Goal: Find specific page/section: Find specific page/section

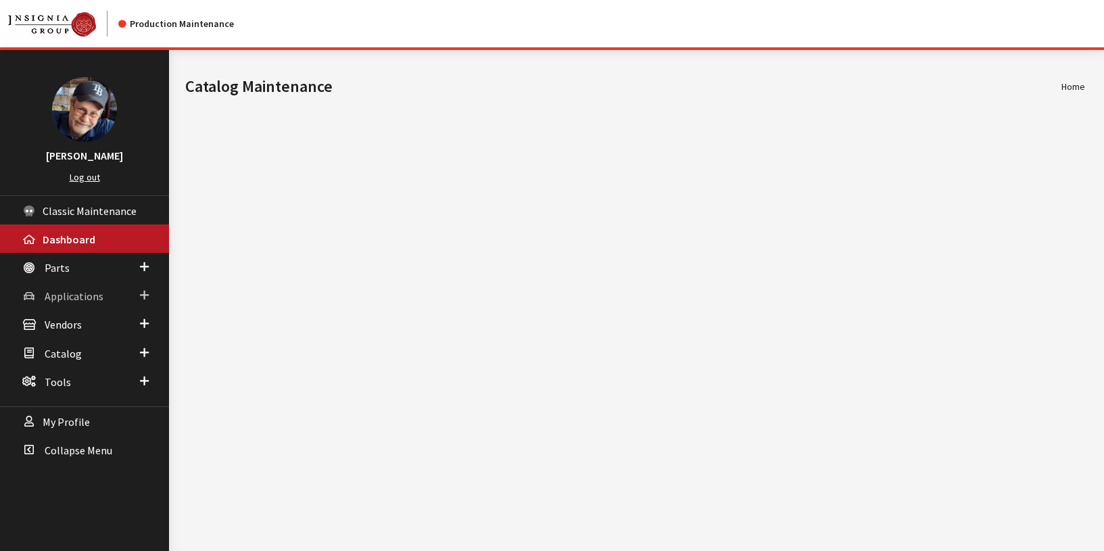
click at [72, 295] on span "Applications" at bounding box center [74, 296] width 59 height 14
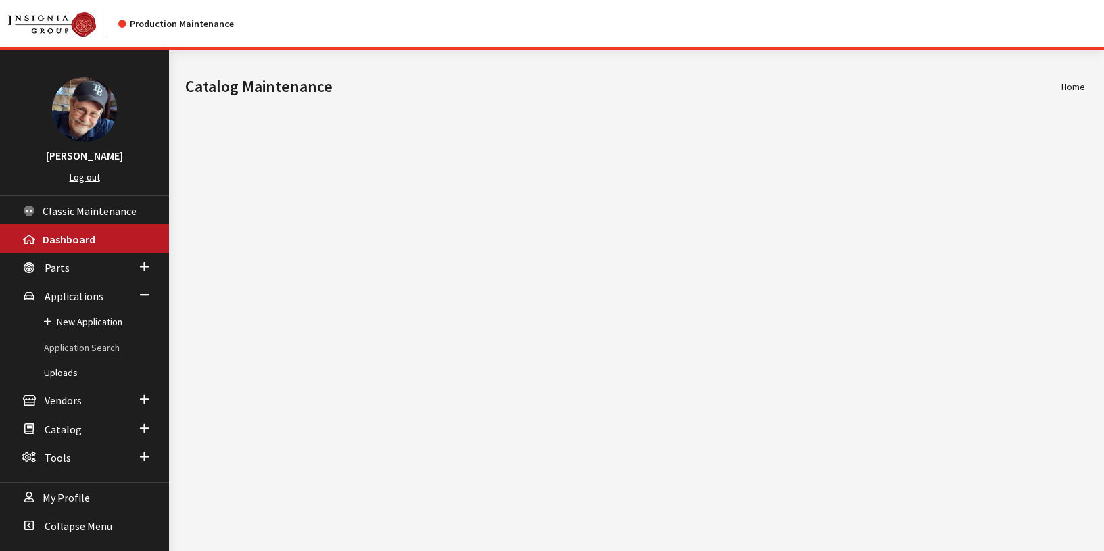
click at [81, 347] on link "Application Search" at bounding box center [84, 347] width 169 height 25
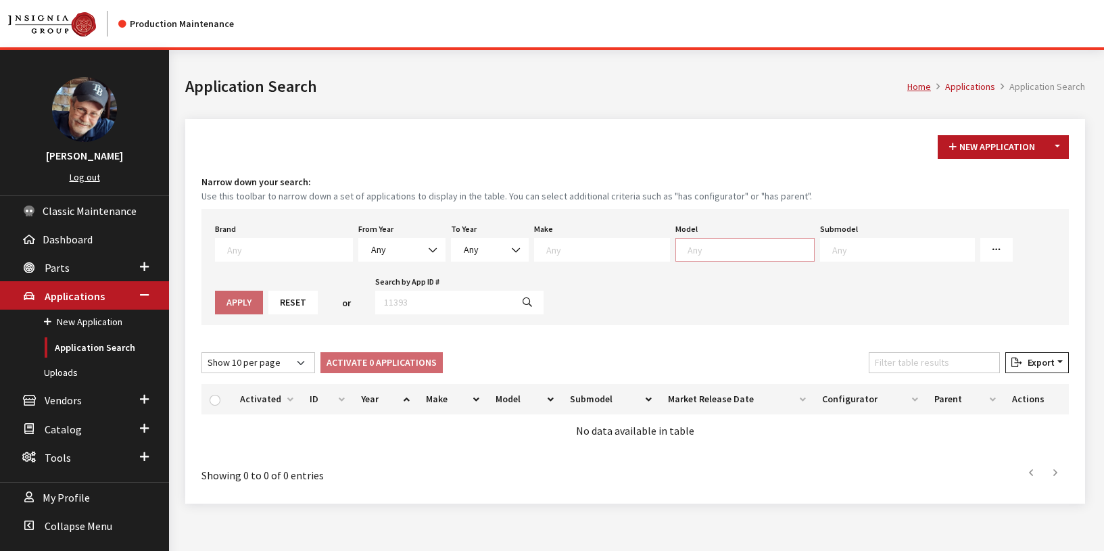
click at [688, 247] on textarea "Search" at bounding box center [751, 249] width 126 height 12
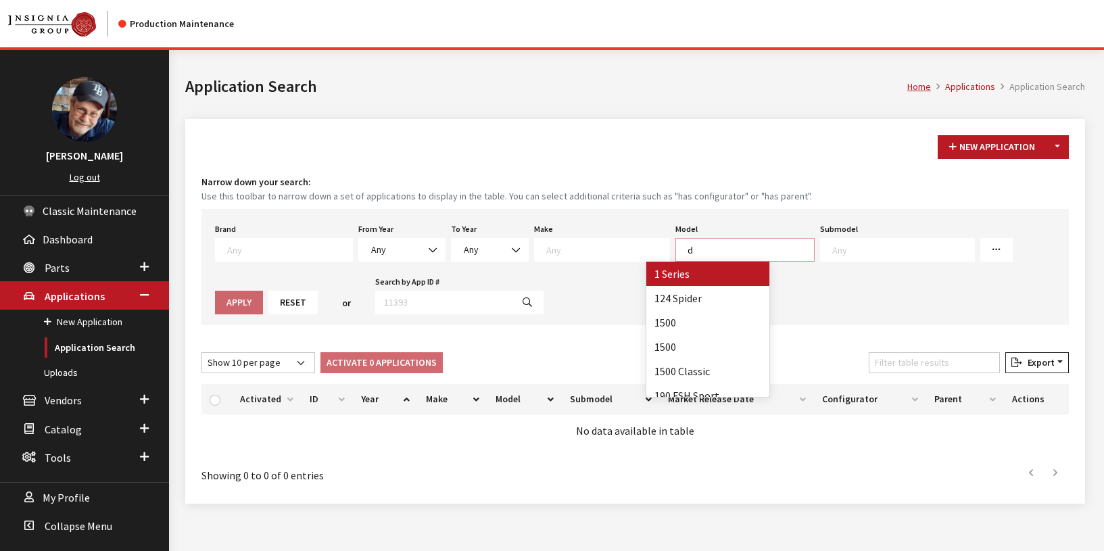
scroll to position [1, 0]
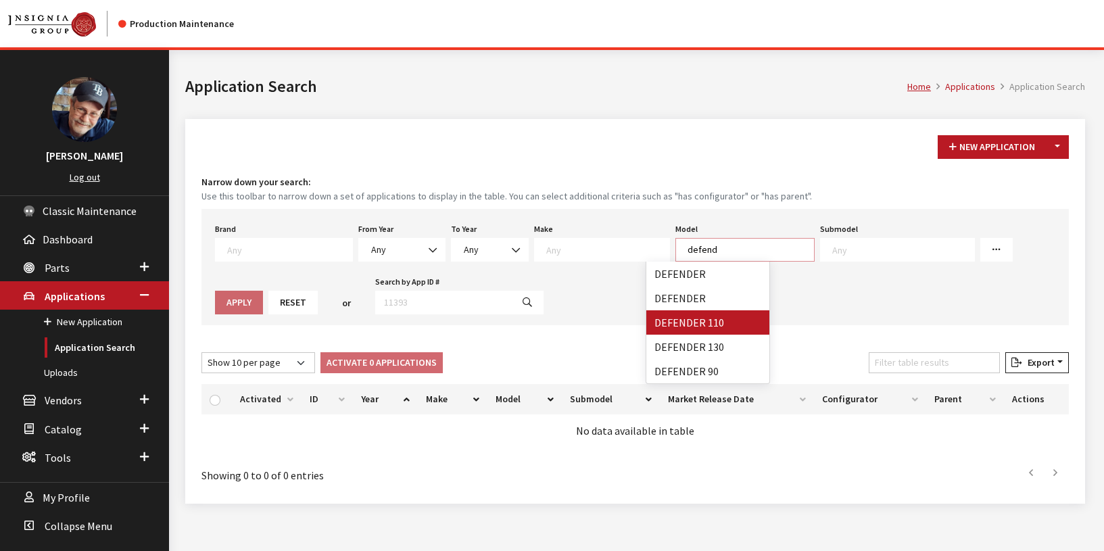
type textarea "defend"
select select "1342"
select select
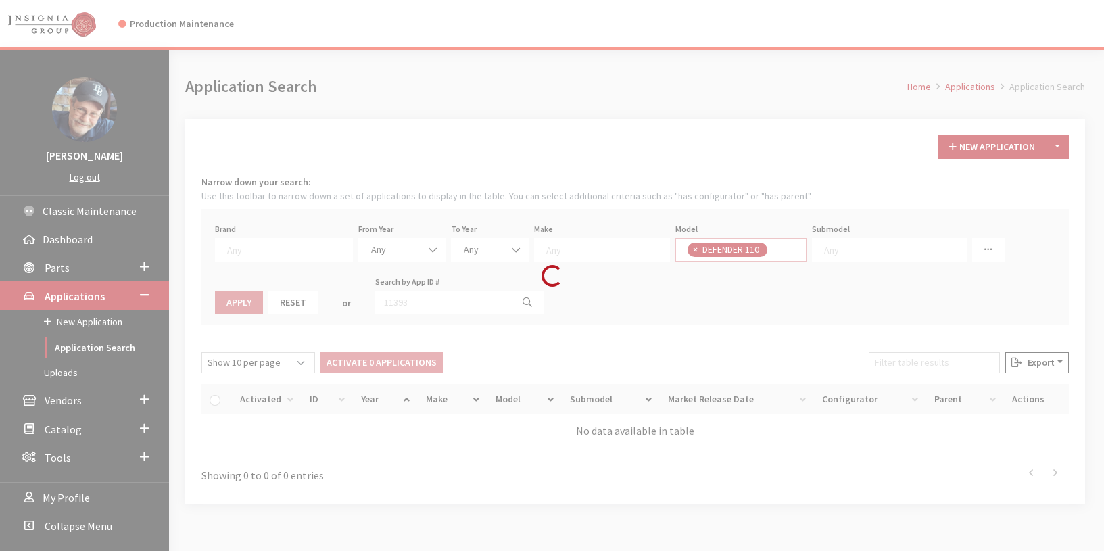
scroll to position [4201, 0]
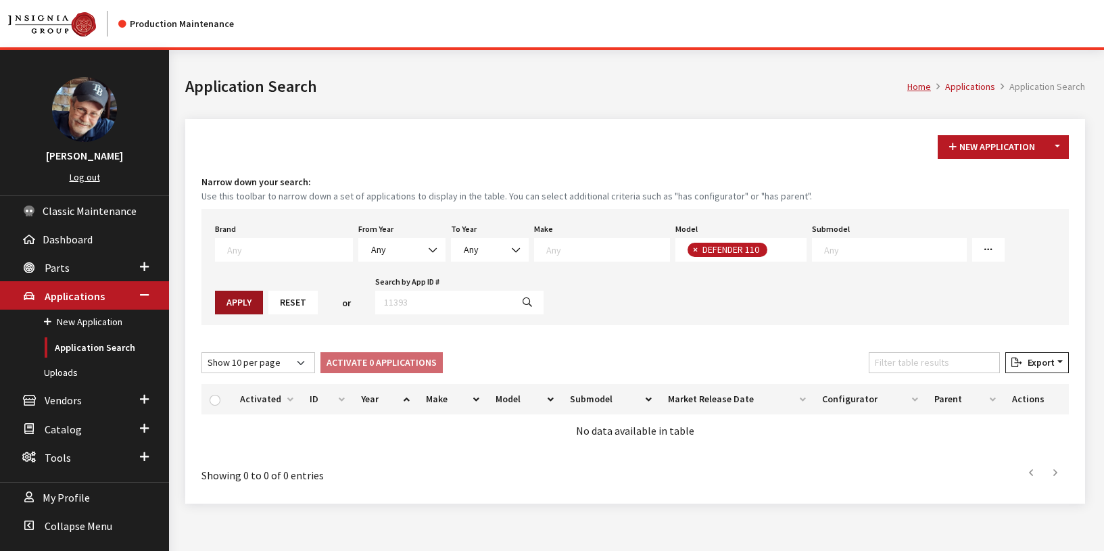
click at [263, 291] on button "Apply" at bounding box center [239, 303] width 48 height 24
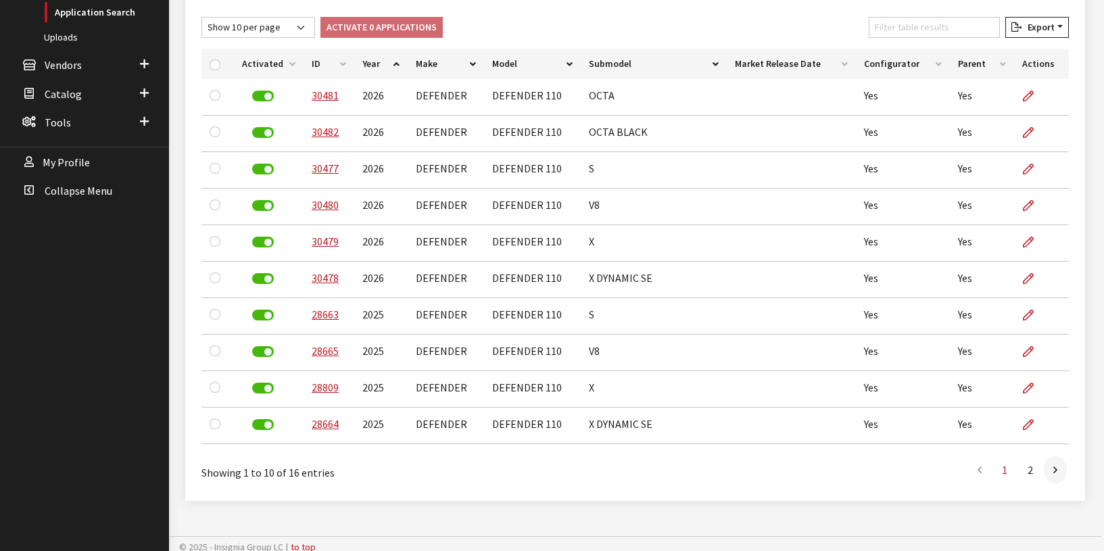
scroll to position [342, 0]
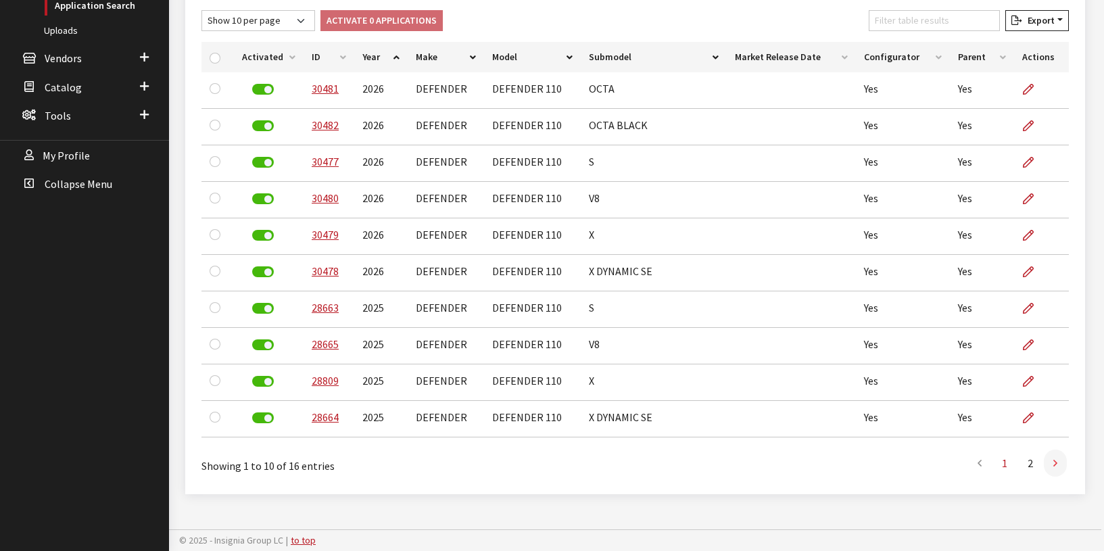
click at [1055, 461] on icon at bounding box center [1055, 463] width 4 height 11
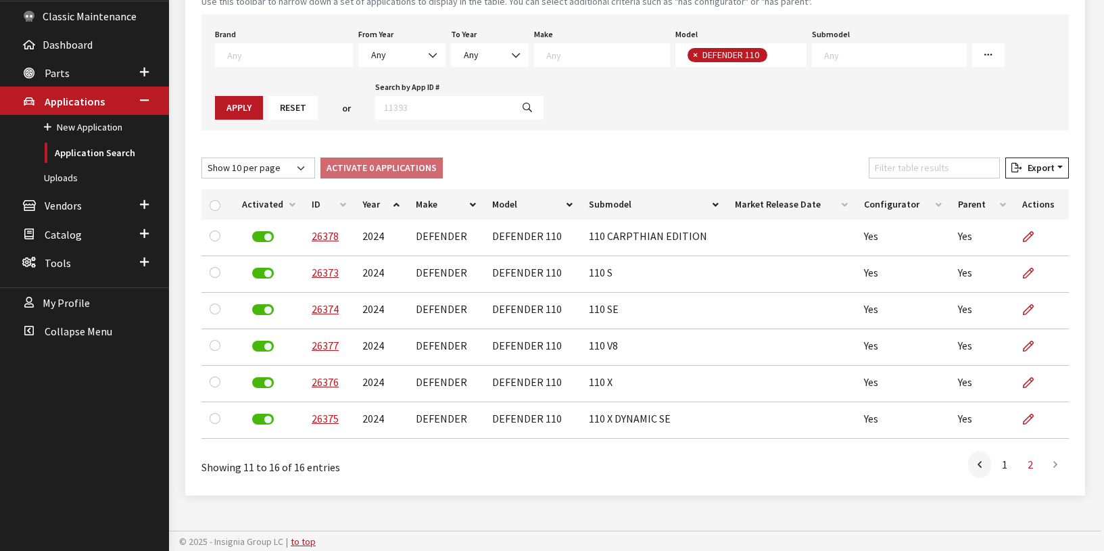
scroll to position [1, 0]
click at [757, 60] on span "× DEFENDER 110" at bounding box center [740, 55] width 131 height 24
select select "1070"
select select
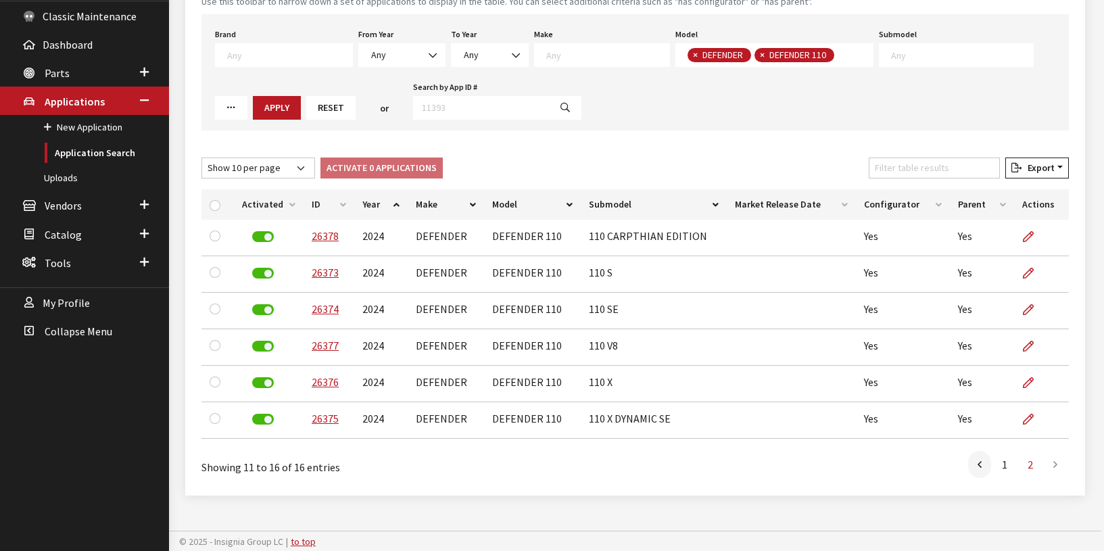
click at [253, 110] on button "Apply" at bounding box center [277, 108] width 48 height 24
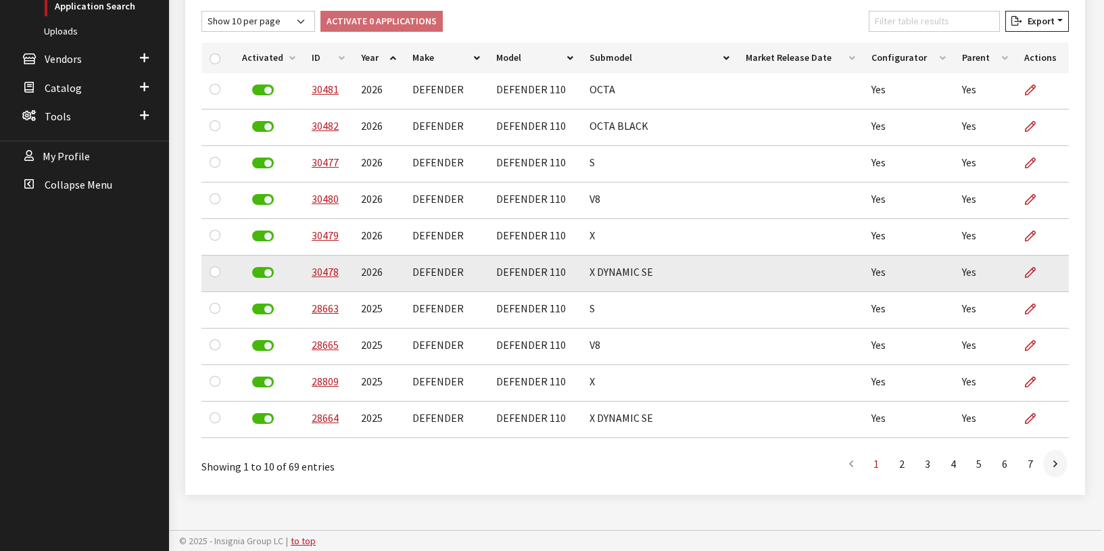
scroll to position [342, 0]
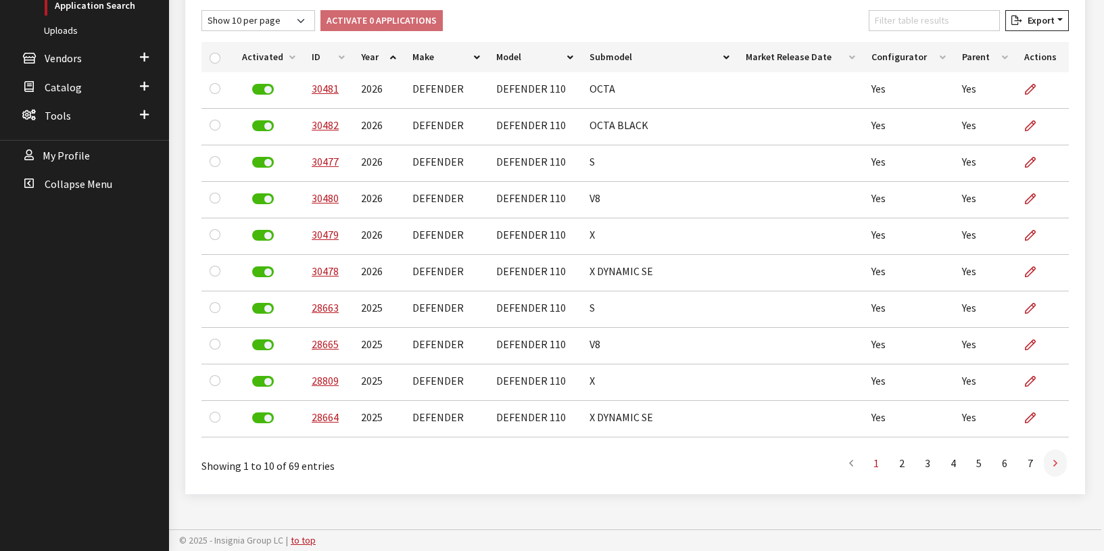
click at [1053, 465] on icon at bounding box center [1055, 463] width 4 height 11
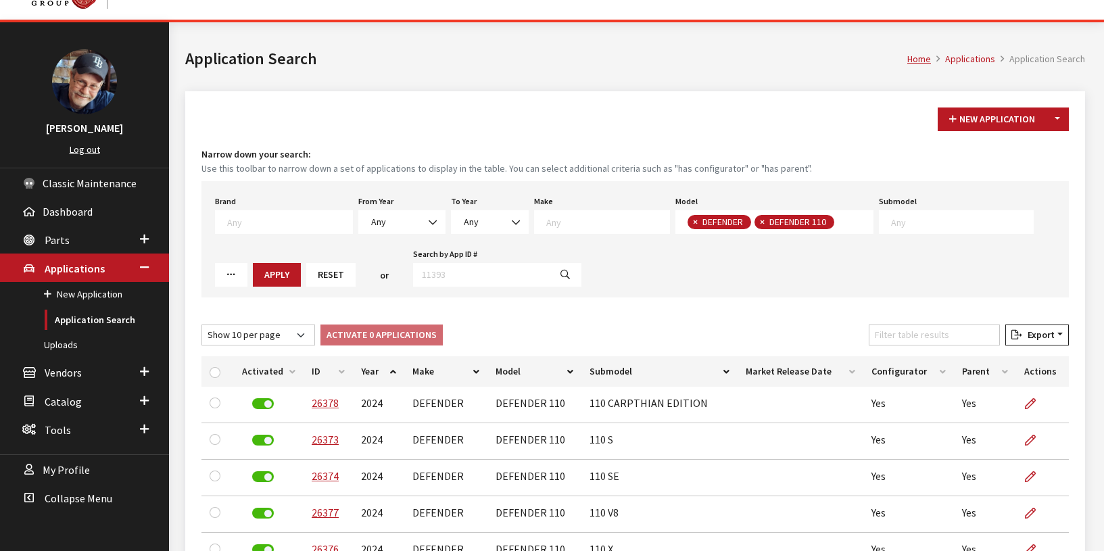
scroll to position [3, 0]
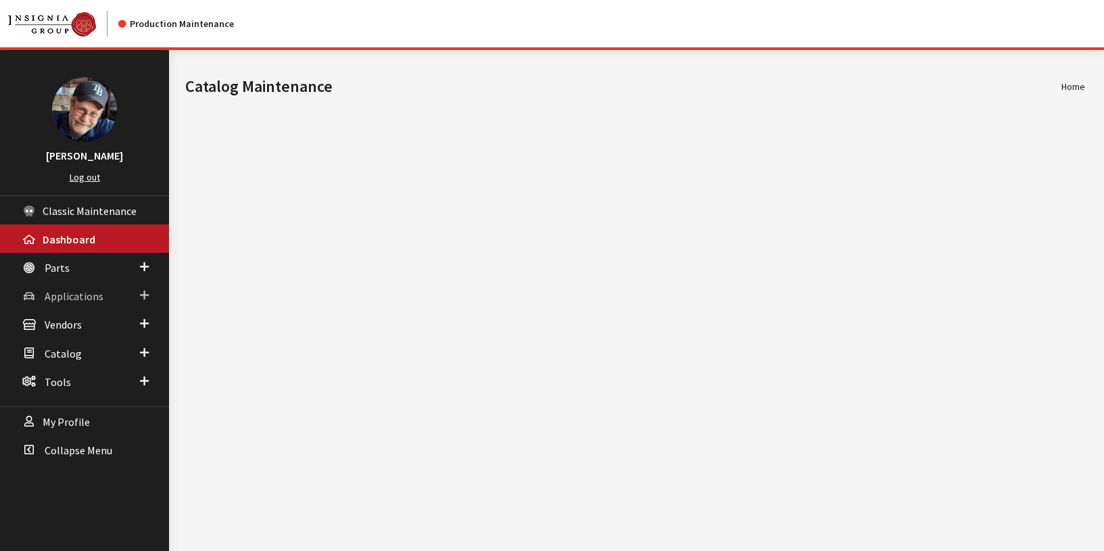
click at [75, 300] on span "Applications" at bounding box center [74, 296] width 59 height 14
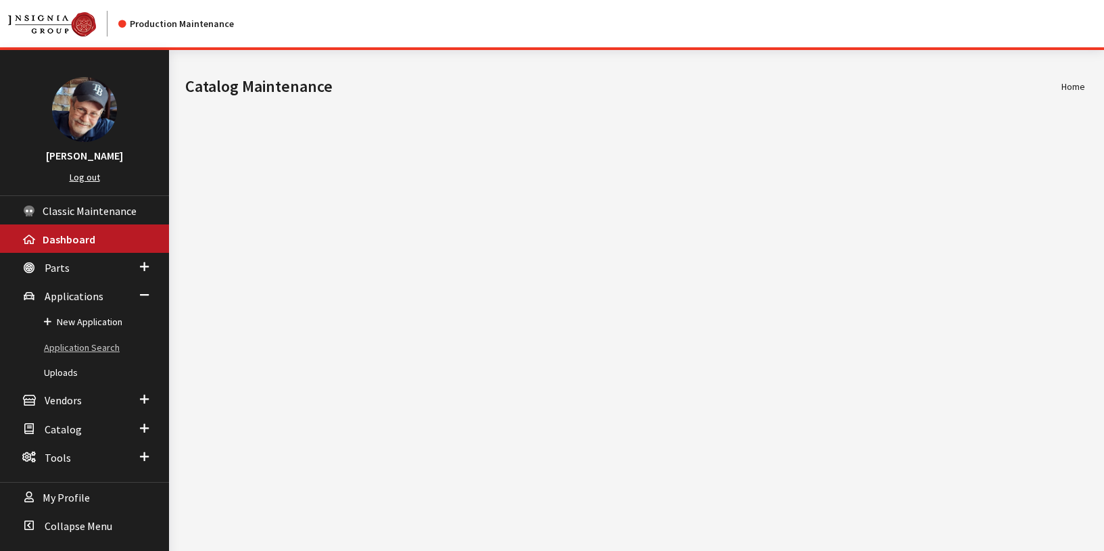
click at [79, 343] on link "Application Search" at bounding box center [84, 347] width 169 height 25
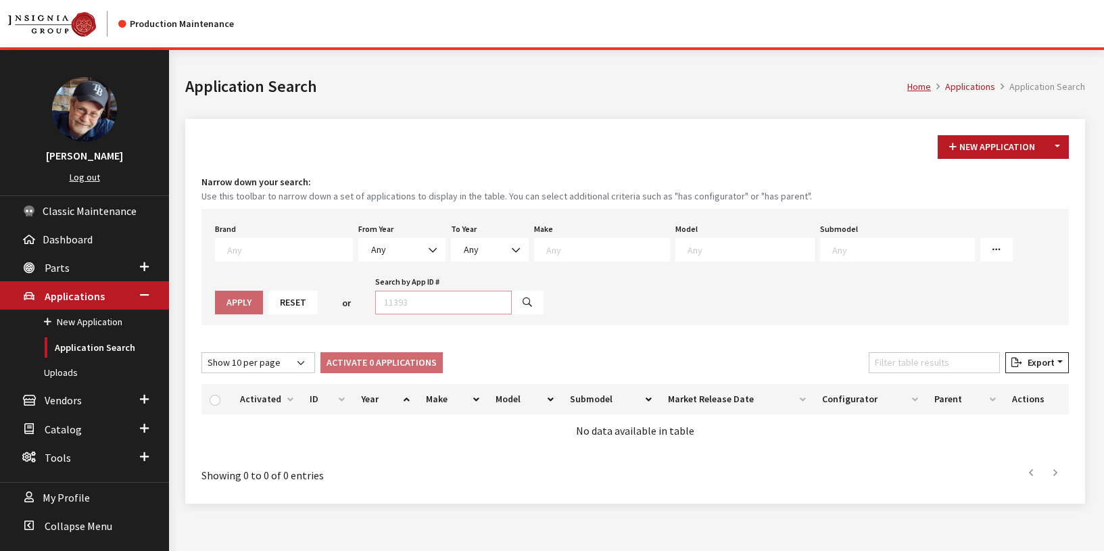
click at [404, 303] on input "Search by App ID #" at bounding box center [443, 303] width 137 height 24
paste input "23419"
type input "23419"
click at [511, 302] on button "button" at bounding box center [527, 303] width 32 height 24
select select
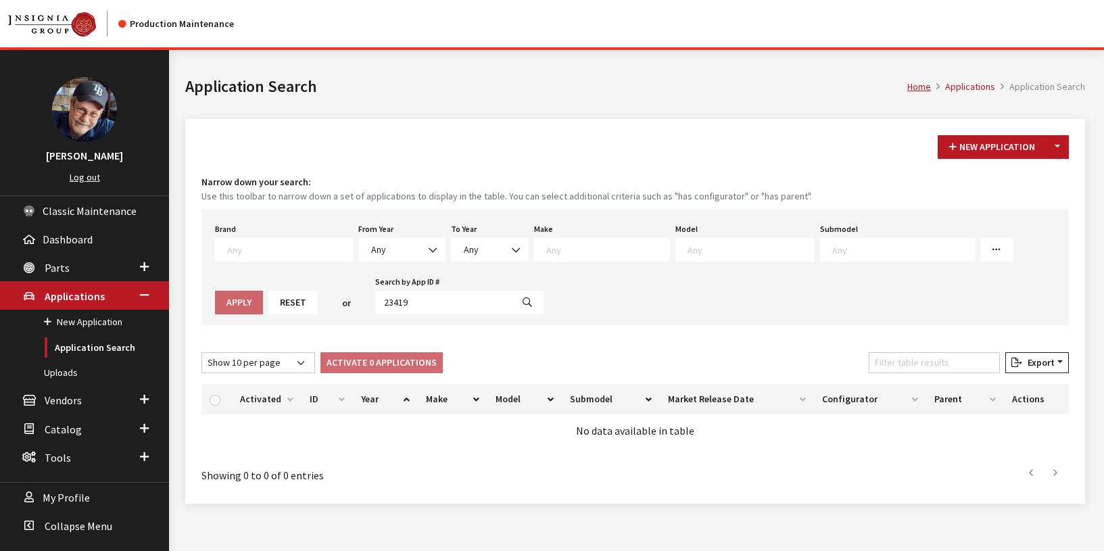
select select
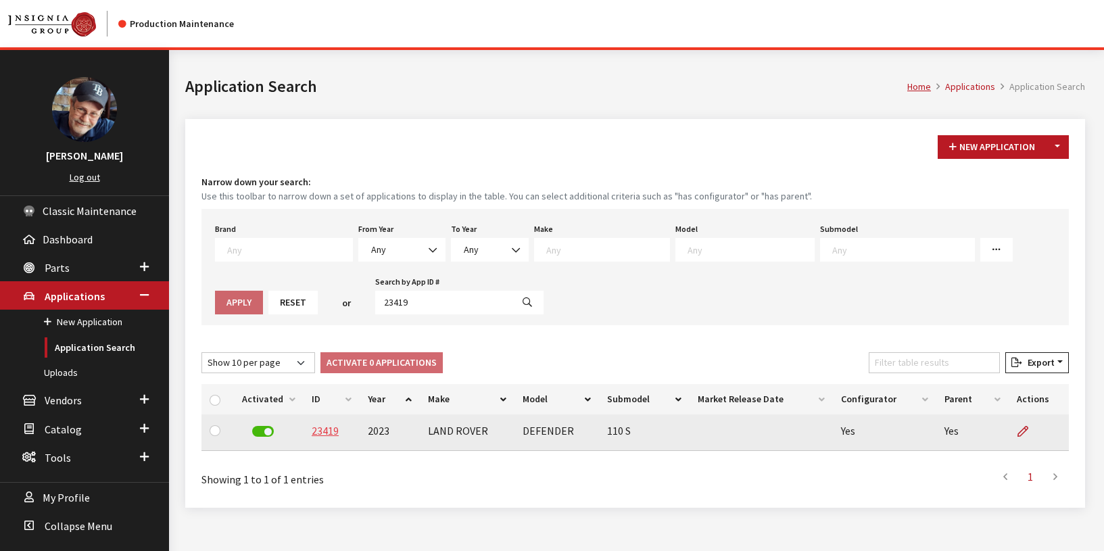
click at [325, 432] on link "23419" at bounding box center [325, 431] width 27 height 14
